Goal: Browse casually

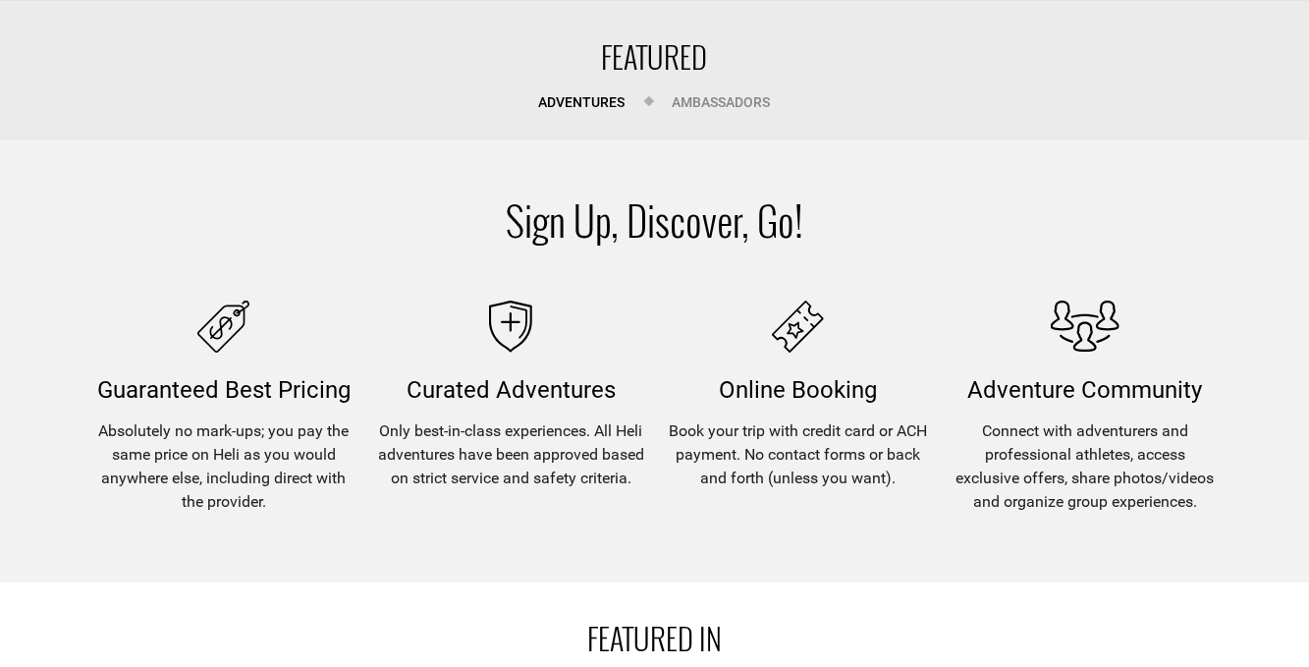
click at [943, 156] on section "Sign Up, Discover, Go! Guaranteed best pricing Absolutely no mark-ups; you pay …" at bounding box center [654, 360] width 1309 height 443
click at [416, 389] on span "Curated Adventures" at bounding box center [511, 390] width 209 height 28
click at [435, 448] on span "Only best-in-class experiences. All Heli adventures have been approved based on…" at bounding box center [510, 446] width 267 height 87
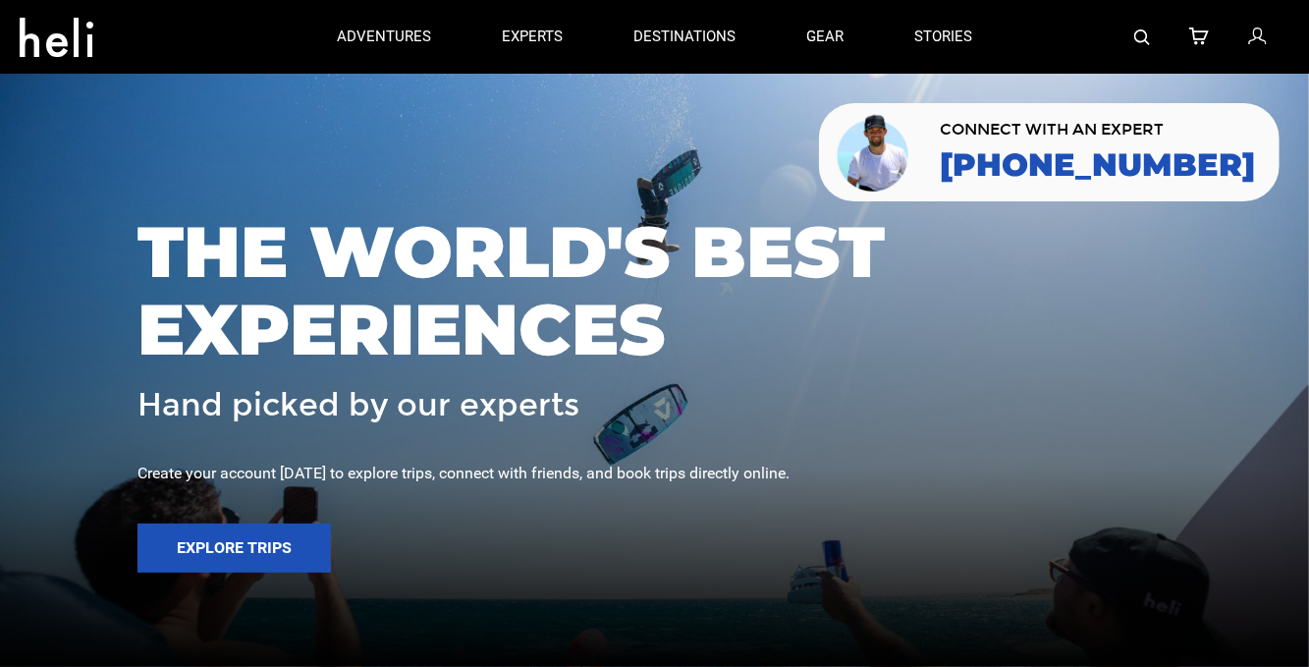
click at [693, 177] on div at bounding box center [654, 333] width 1309 height 667
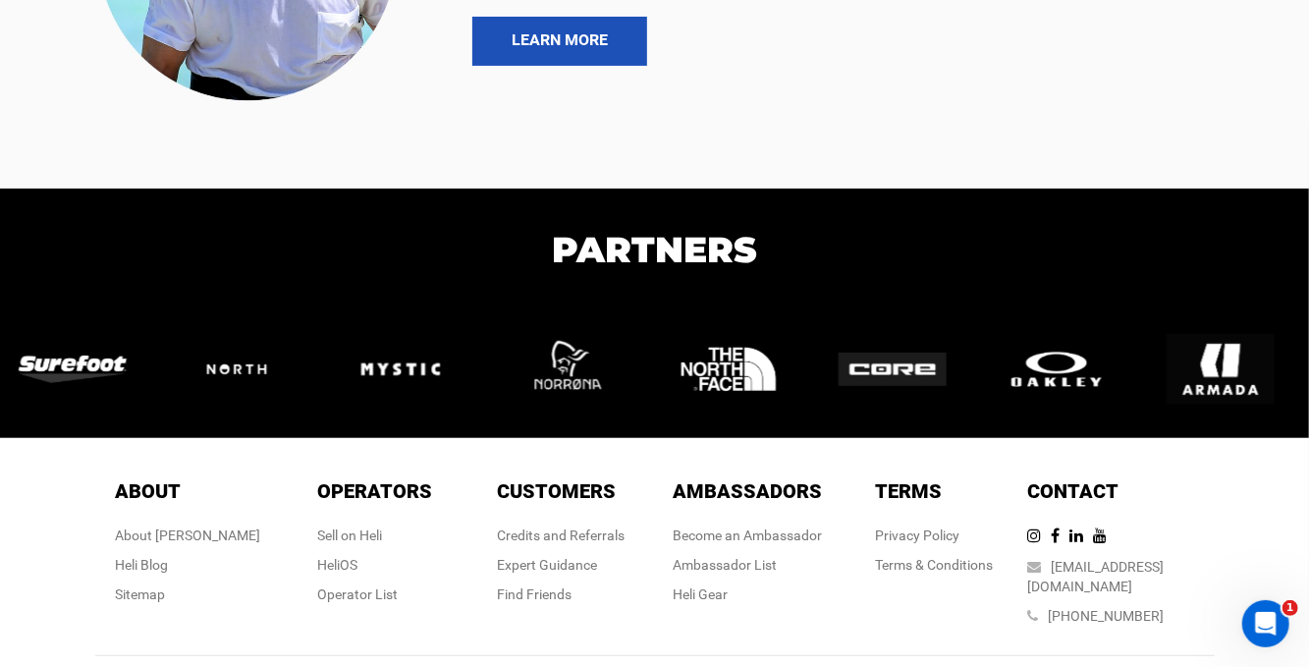
scroll to position [4194, 0]
